Goal: Task Accomplishment & Management: Manage account settings

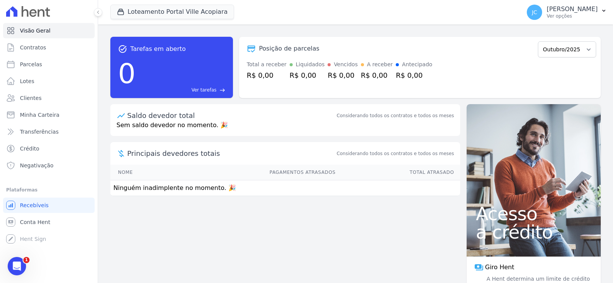
click at [577, 5] on p "[PERSON_NAME]" at bounding box center [572, 9] width 51 height 8
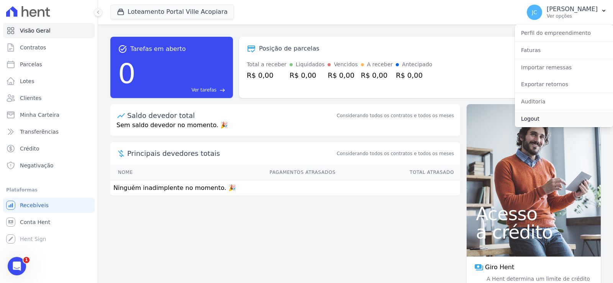
click at [529, 123] on link "Logout" at bounding box center [564, 119] width 98 height 14
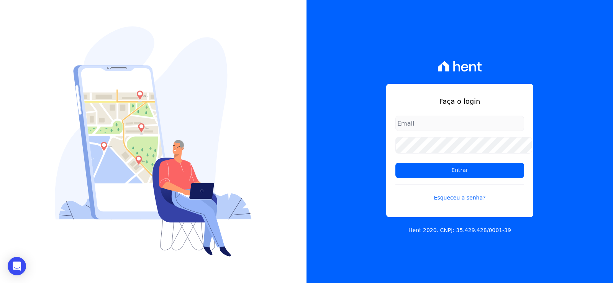
type input "[EMAIL_ADDRESS][DOMAIN_NAME]"
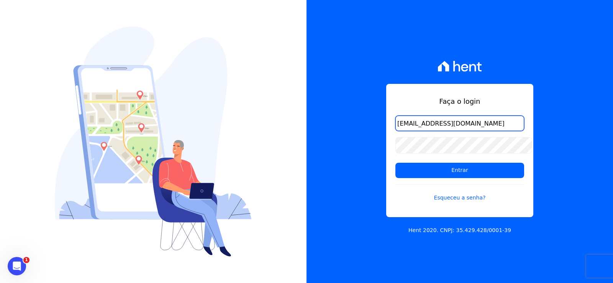
scroll to position [0, 0]
drag, startPoint x: 392, startPoint y: 124, endPoint x: 588, endPoint y: 126, distance: 196.1
click at [588, 127] on div "Faça o login [EMAIL_ADDRESS][DOMAIN_NAME] Entrar Esqueceu a senha? Hent 2020. C…" at bounding box center [459, 141] width 306 height 283
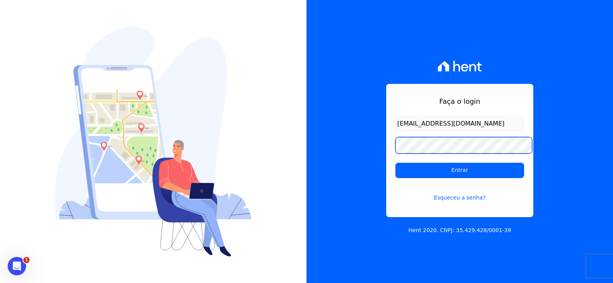
click at [341, 138] on div "Faça o login [EMAIL_ADDRESS][DOMAIN_NAME] Entrar Esqueceu a senha? Hent 2020. C…" at bounding box center [459, 141] width 306 height 283
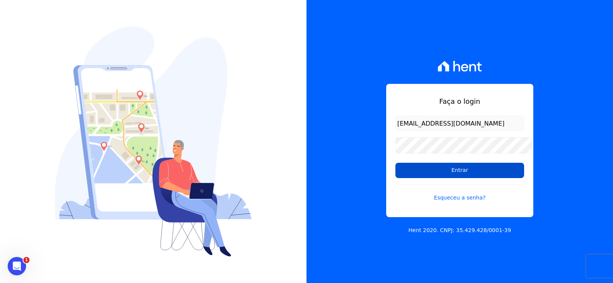
click at [416, 169] on input "Entrar" at bounding box center [459, 170] width 129 height 15
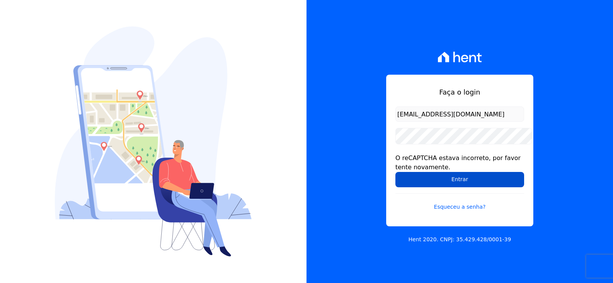
click at [438, 179] on input "Entrar" at bounding box center [459, 179] width 129 height 15
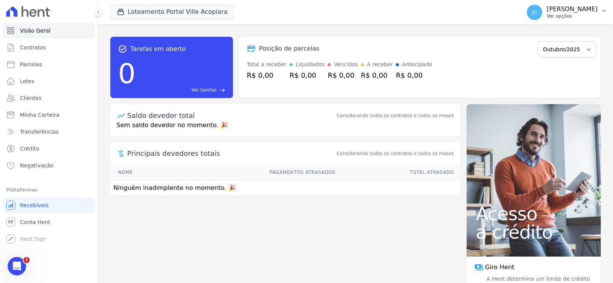
click at [550, 7] on p "[PERSON_NAME]" at bounding box center [572, 9] width 51 height 8
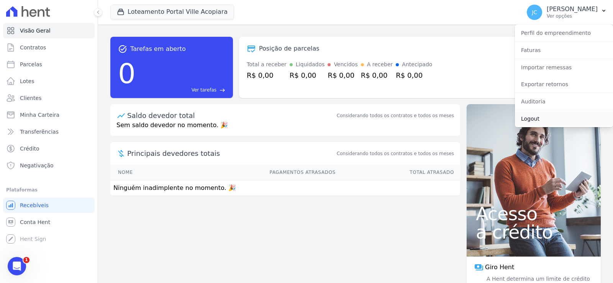
click at [528, 126] on link "Logout" at bounding box center [564, 119] width 98 height 14
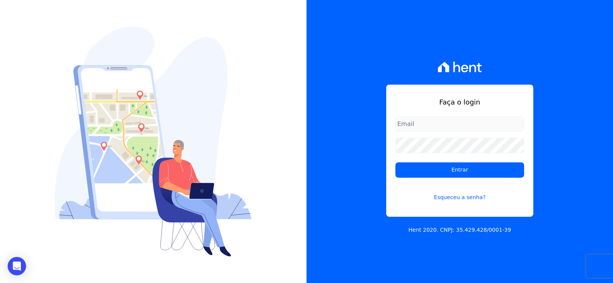
type input "[EMAIL_ADDRESS][DOMAIN_NAME]"
